Goal: Download file/media

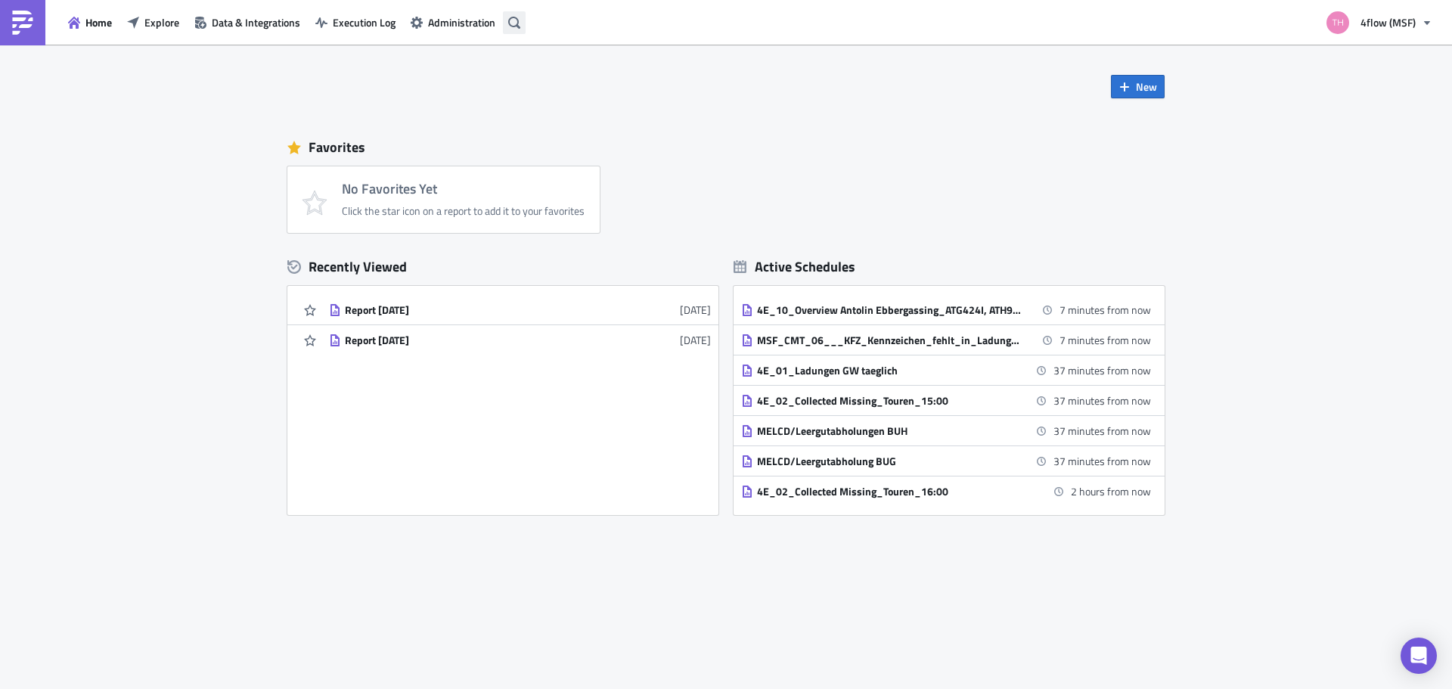
click at [518, 29] on button "button" at bounding box center [514, 22] width 23 height 23
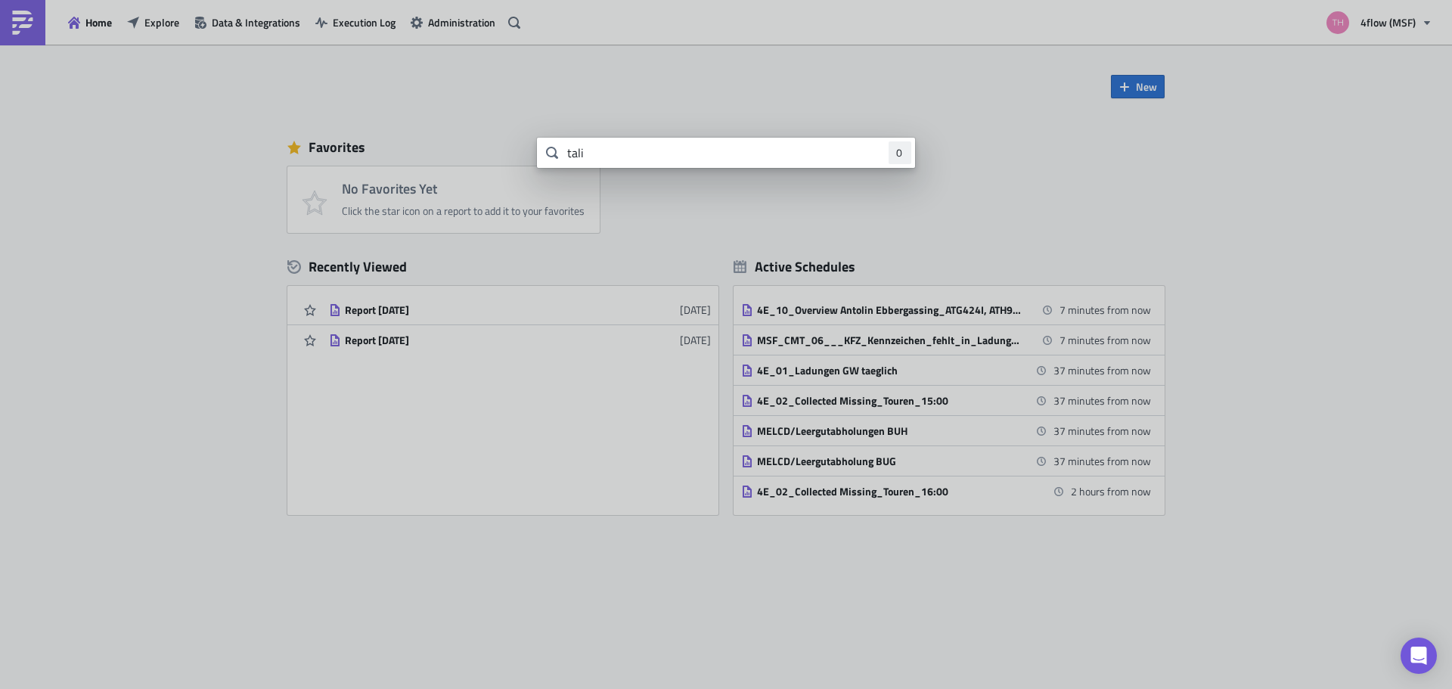
type input "tali"
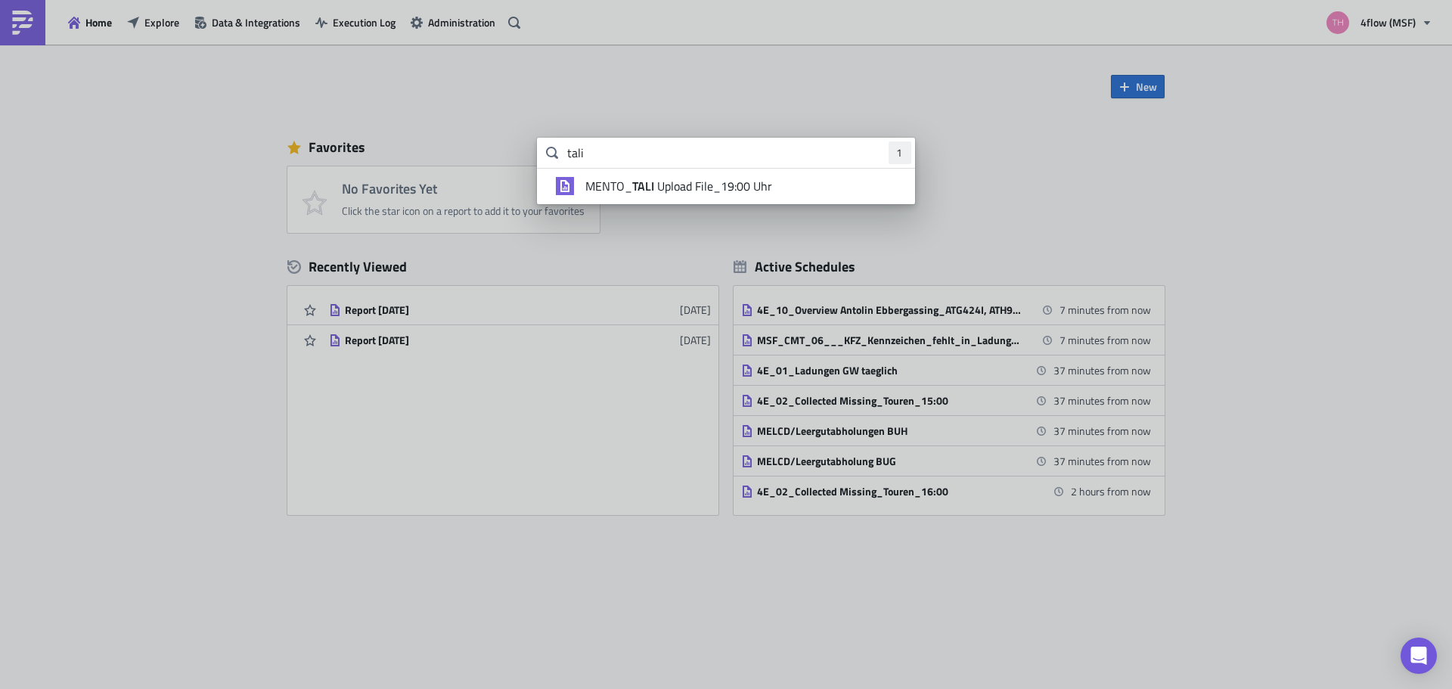
click at [681, 182] on span "MENTO_ TALI Upload File_19:00 Uhr" at bounding box center [678, 185] width 187 height 15
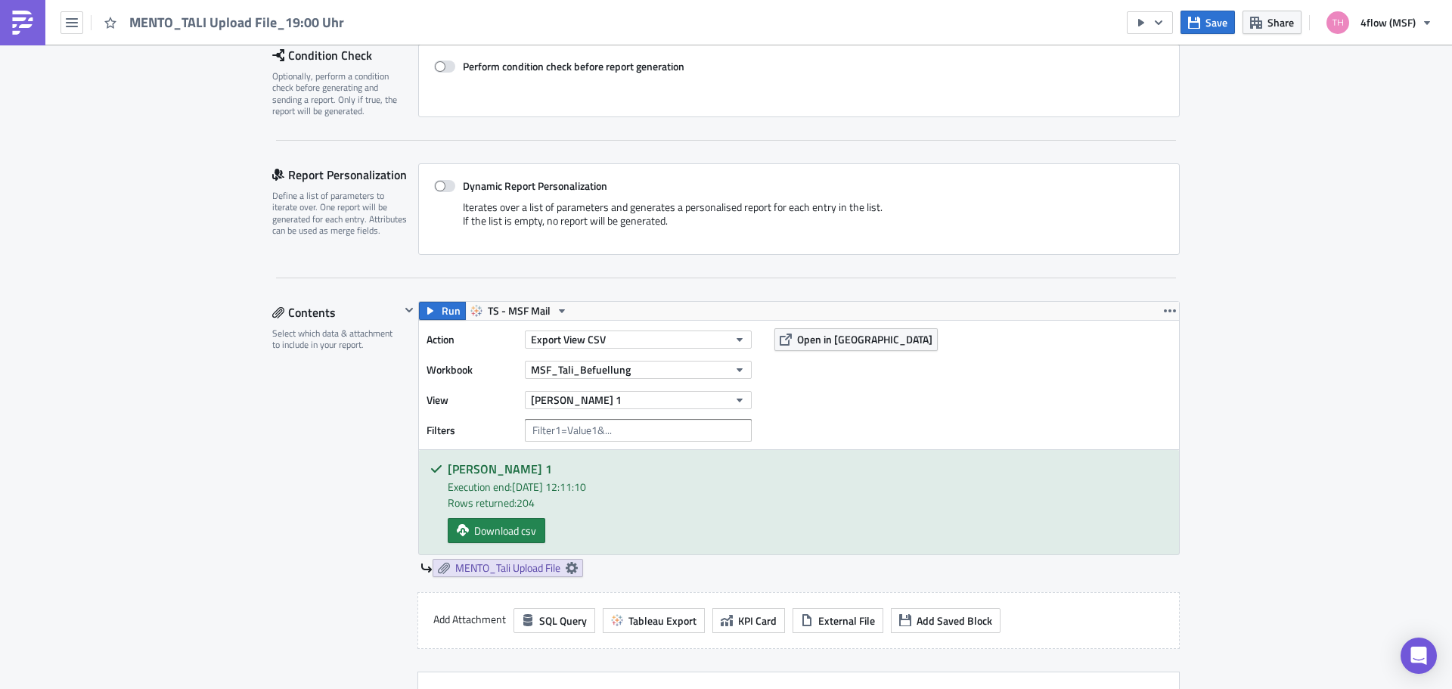
scroll to position [378, 0]
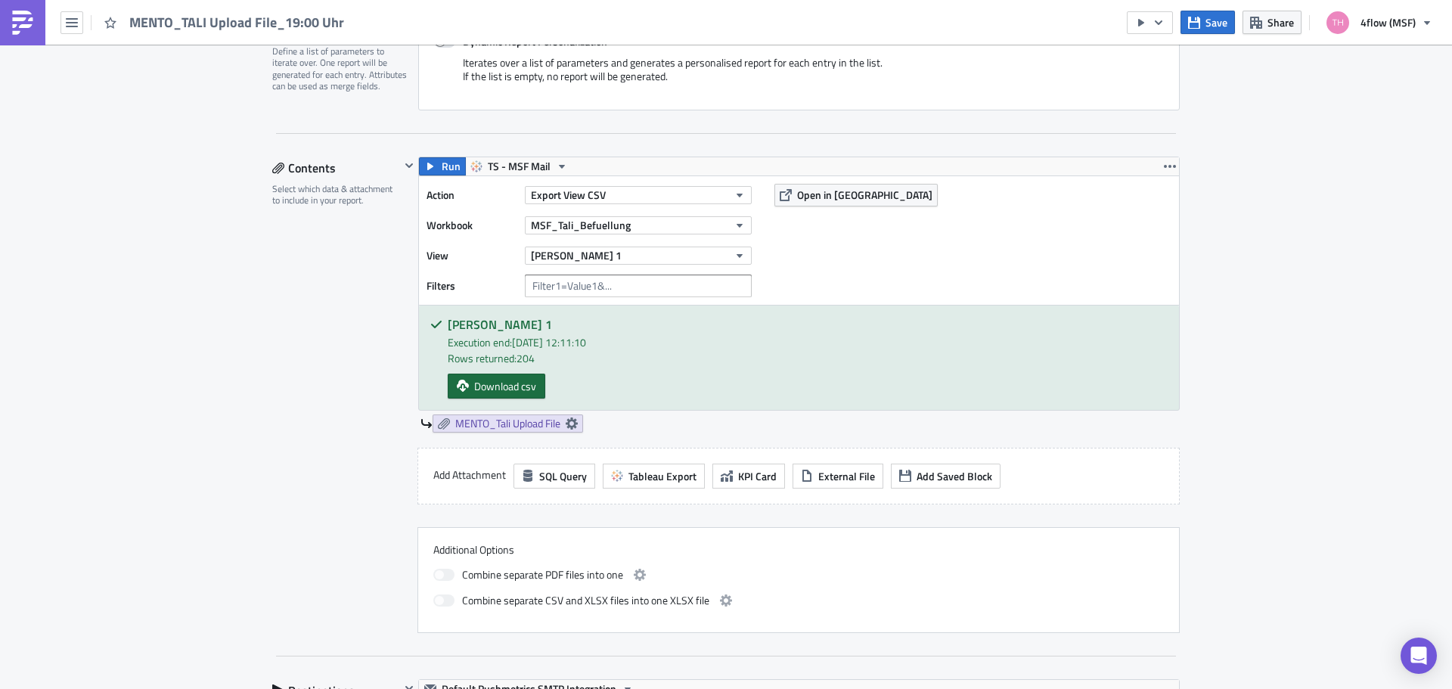
click at [491, 389] on span "Download csv" at bounding box center [505, 386] width 62 height 16
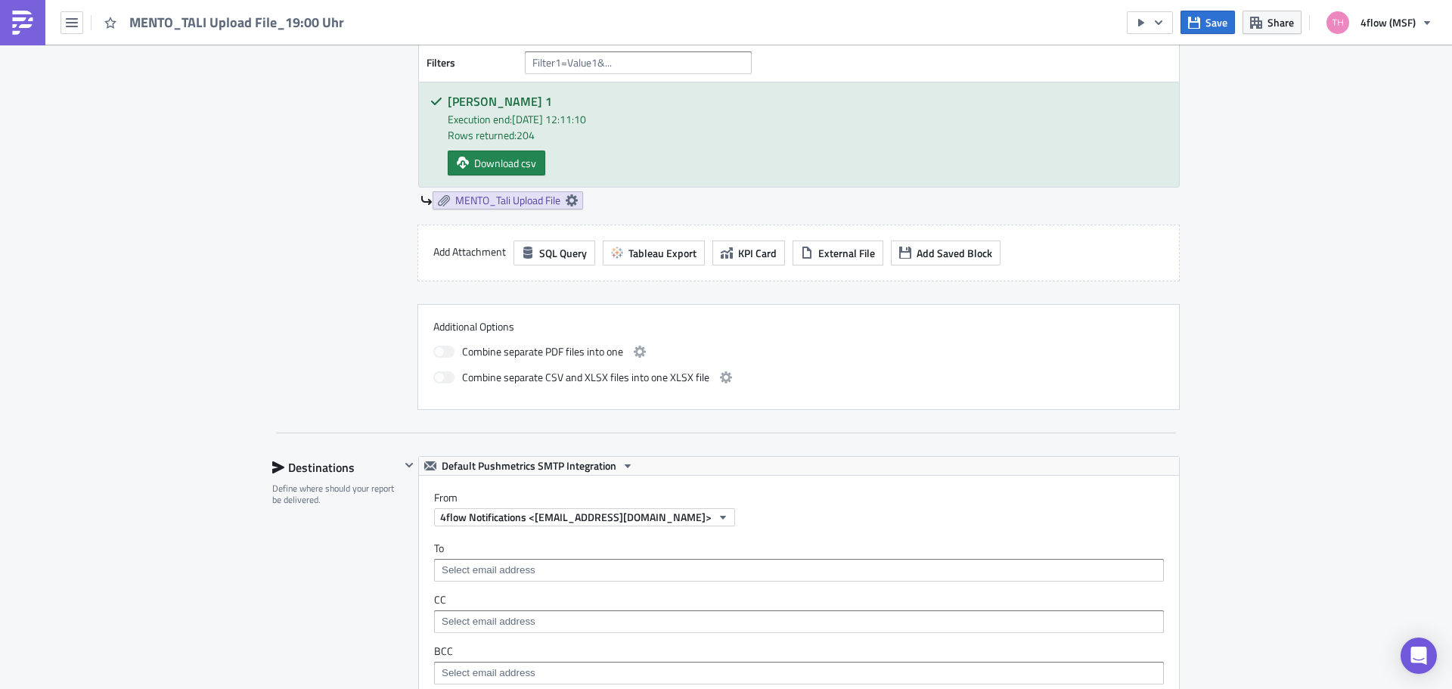
scroll to position [605, 0]
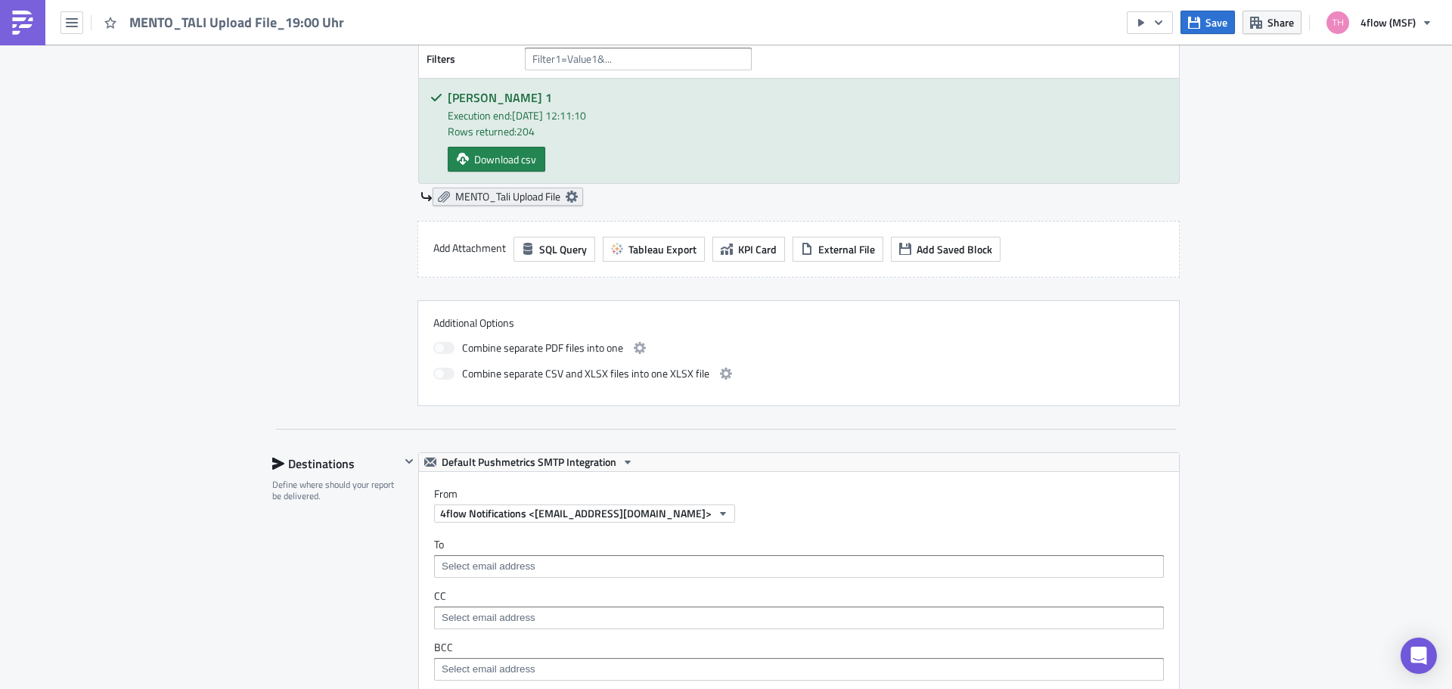
click at [568, 196] on icon at bounding box center [572, 197] width 12 height 12
click at [85, 286] on div "IT Execution Log Edit " MENTO_TALI Upload File_19:00 Uhr " Settings Configure t…" at bounding box center [726, 471] width 1452 height 2063
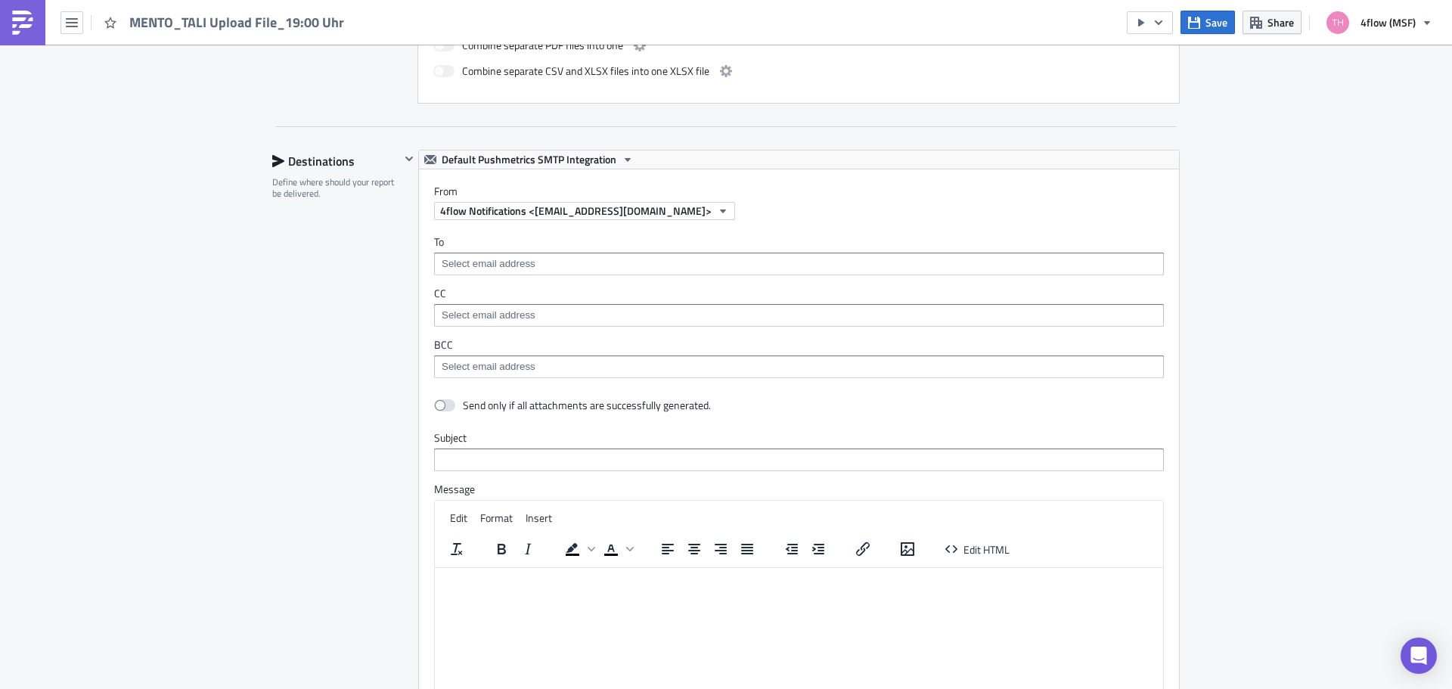
scroll to position [1059, 0]
